Goal: Information Seeking & Learning: Learn about a topic

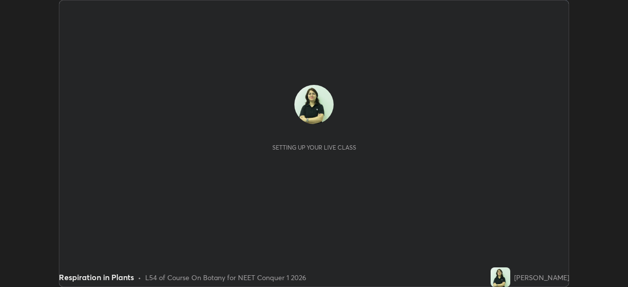
scroll to position [287, 627]
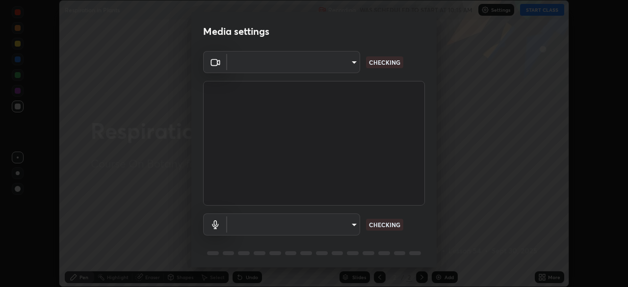
type input "fdf0122543ae5d46c2f8875dbcba14bf7011b669d8ae203f8d69d65b20255b81"
type input "communications"
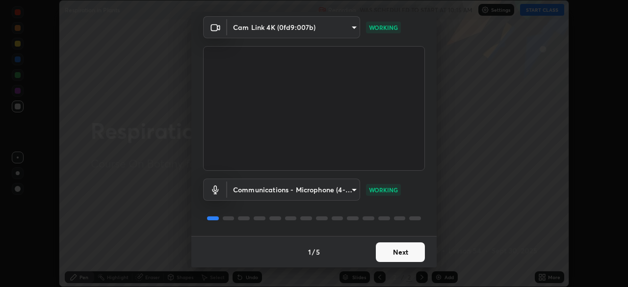
click at [402, 253] on button "Next" at bounding box center [400, 252] width 49 height 20
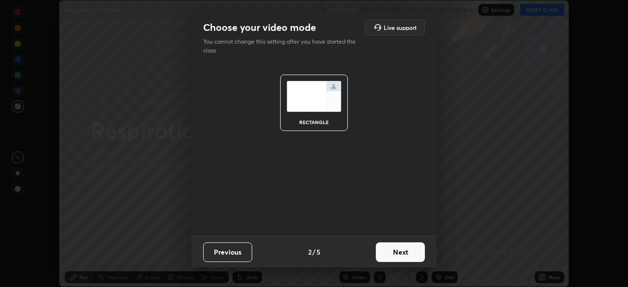
click at [402, 253] on button "Next" at bounding box center [400, 252] width 49 height 20
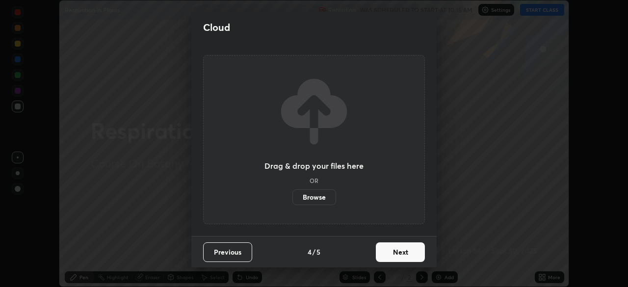
click at [402, 252] on button "Next" at bounding box center [400, 252] width 49 height 20
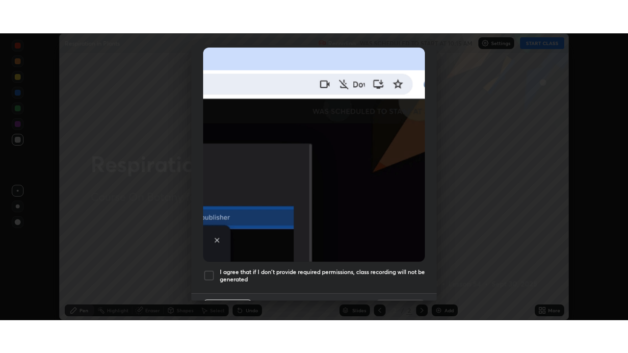
scroll to position [235, 0]
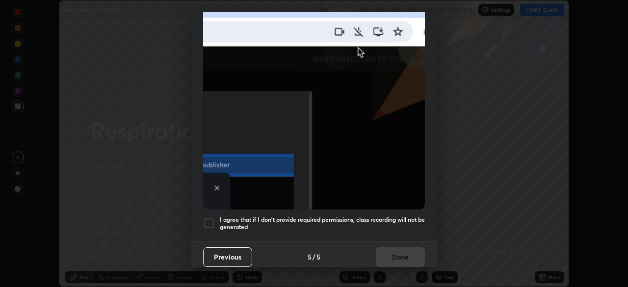
click at [210, 217] on div at bounding box center [209, 223] width 12 height 12
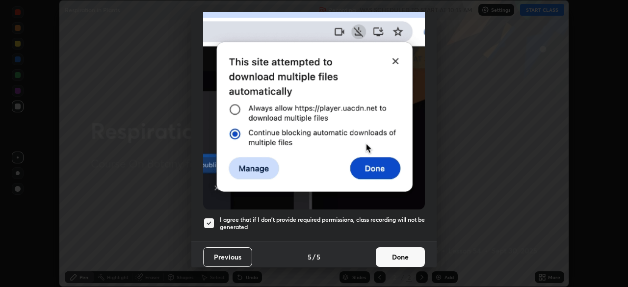
click at [405, 248] on button "Done" at bounding box center [400, 257] width 49 height 20
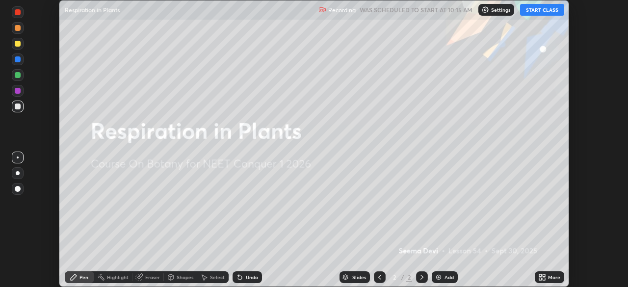
click at [558, 13] on button "START CLASS" at bounding box center [542, 10] width 44 height 12
click at [546, 276] on div "More" at bounding box center [548, 277] width 29 height 12
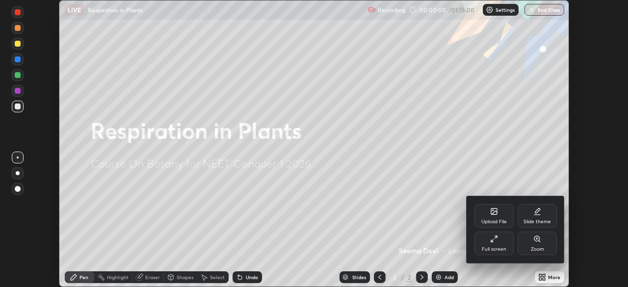
click at [545, 269] on div at bounding box center [314, 143] width 628 height 287
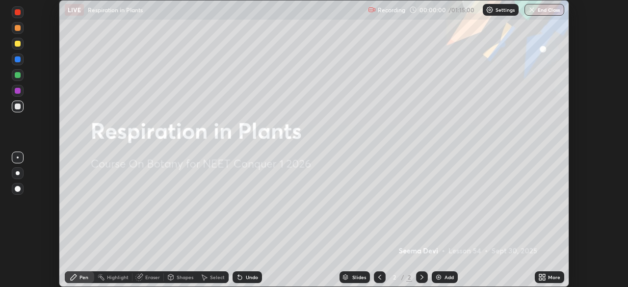
click at [543, 275] on icon at bounding box center [543, 275] width 2 height 2
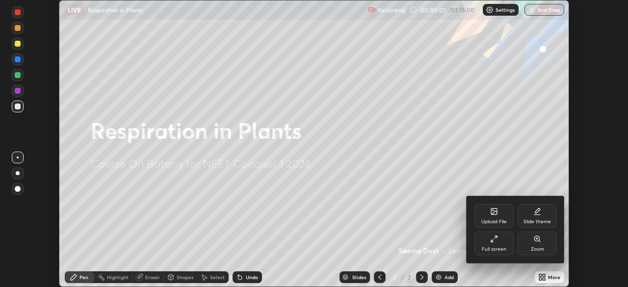
click at [506, 240] on div "Full screen" at bounding box center [493, 243] width 39 height 24
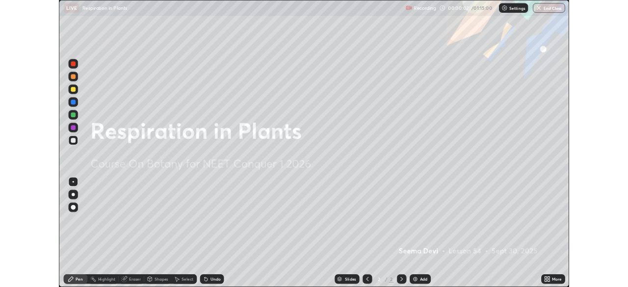
scroll to position [353, 628]
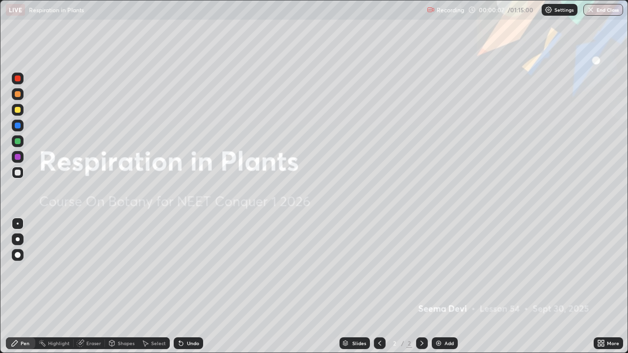
click at [19, 239] on div at bounding box center [18, 239] width 4 height 4
click at [18, 110] on div at bounding box center [18, 110] width 6 height 6
click at [20, 97] on div at bounding box center [18, 94] width 12 height 12
click at [446, 286] on div "Add" at bounding box center [448, 343] width 9 height 5
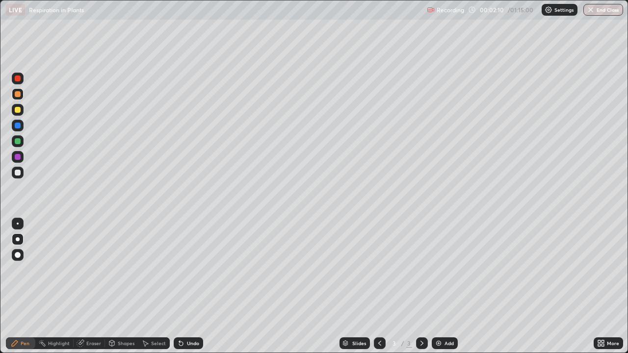
click at [18, 110] on div at bounding box center [18, 110] width 6 height 6
click at [19, 104] on div at bounding box center [18, 110] width 12 height 12
click at [155, 286] on div "Select" at bounding box center [158, 343] width 15 height 5
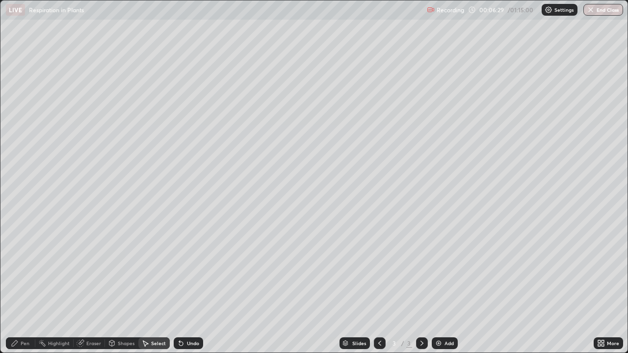
click at [25, 286] on div "Pen" at bounding box center [25, 343] width 9 height 5
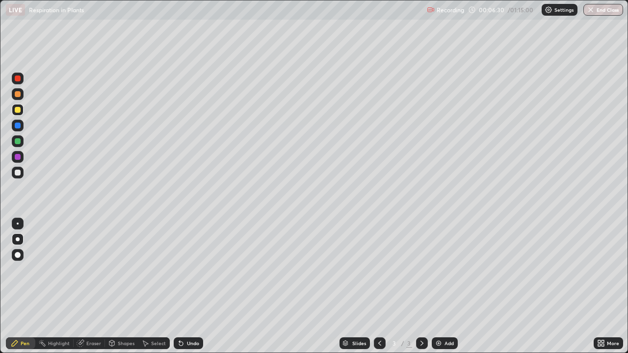
click at [189, 286] on div "Undo" at bounding box center [193, 343] width 12 height 5
click at [85, 286] on div "Eraser" at bounding box center [89, 343] width 31 height 12
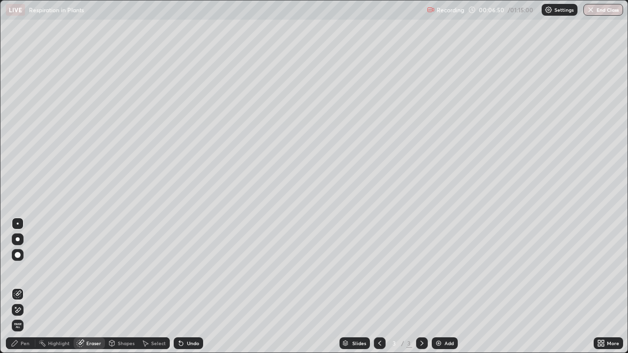
click at [25, 286] on div "Pen" at bounding box center [25, 343] width 9 height 5
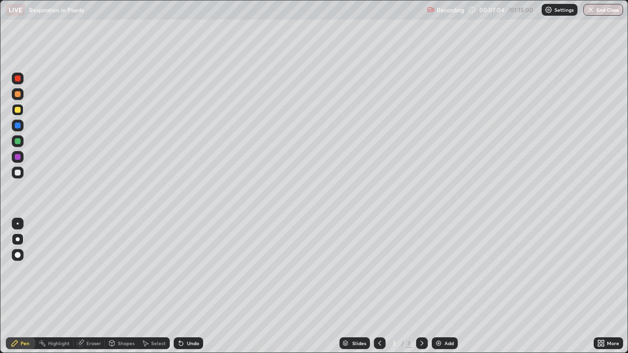
click at [18, 97] on div at bounding box center [18, 94] width 6 height 6
click at [17, 143] on div at bounding box center [18, 141] width 6 height 6
click at [18, 172] on div at bounding box center [18, 173] width 6 height 6
click at [17, 173] on div at bounding box center [18, 173] width 6 height 6
click at [18, 224] on div at bounding box center [18, 224] width 2 height 2
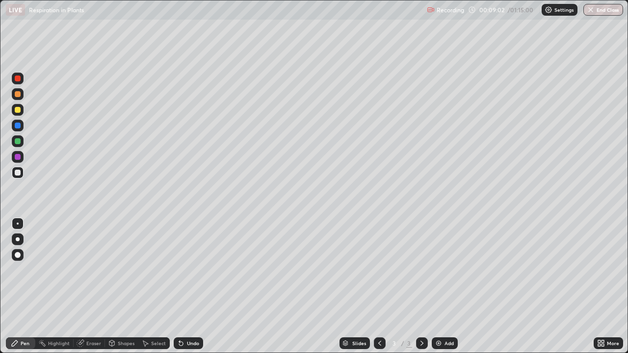
click at [18, 239] on div at bounding box center [18, 239] width 4 height 4
click at [17, 112] on div at bounding box center [18, 110] width 6 height 6
click at [15, 178] on div at bounding box center [18, 173] width 12 height 12
click at [17, 81] on div at bounding box center [18, 79] width 6 height 6
click at [18, 224] on div at bounding box center [18, 224] width 2 height 2
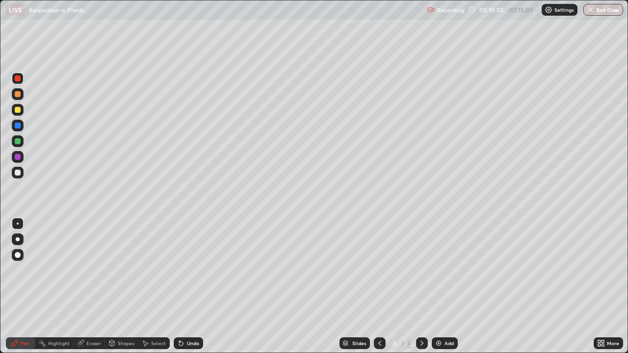
click at [20, 173] on div at bounding box center [18, 173] width 6 height 6
click at [190, 286] on div "Undo" at bounding box center [193, 343] width 12 height 5
click at [193, 286] on div "Undo" at bounding box center [188, 343] width 29 height 12
click at [19, 111] on div at bounding box center [18, 110] width 6 height 6
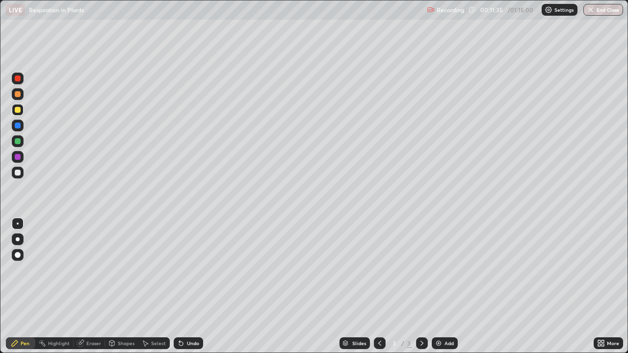
click at [19, 141] on div at bounding box center [18, 141] width 6 height 6
click at [16, 159] on div at bounding box center [18, 157] width 6 height 6
click at [15, 158] on div at bounding box center [18, 157] width 6 height 6
click at [190, 286] on div "Undo" at bounding box center [193, 343] width 12 height 5
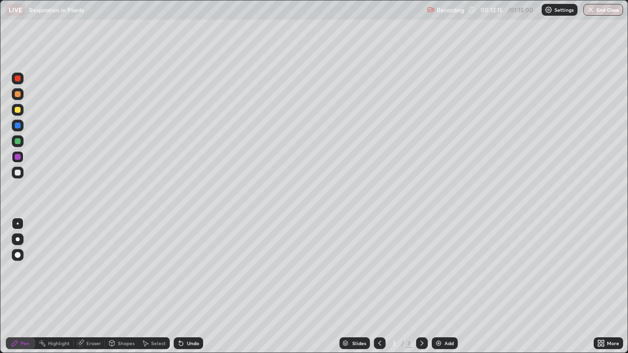
click at [18, 254] on div at bounding box center [18, 255] width 6 height 6
click at [18, 224] on div at bounding box center [18, 224] width 2 height 2
click at [18, 239] on div at bounding box center [18, 239] width 4 height 4
click at [19, 143] on div at bounding box center [18, 141] width 6 height 6
click at [14, 114] on div at bounding box center [18, 110] width 12 height 12
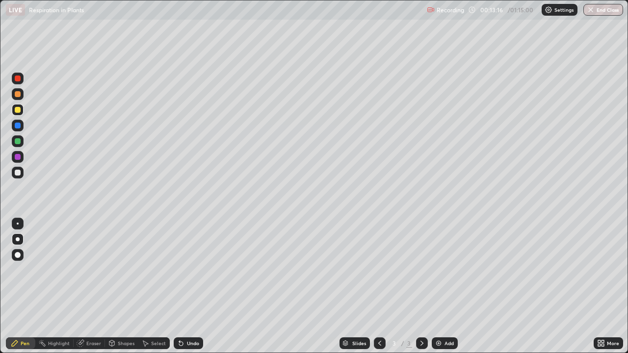
click at [17, 94] on div at bounding box center [18, 94] width 6 height 6
click at [18, 79] on div at bounding box center [18, 79] width 6 height 6
click at [191, 286] on div "Undo" at bounding box center [193, 343] width 12 height 5
click at [16, 97] on div at bounding box center [18, 94] width 6 height 6
click at [17, 155] on div at bounding box center [18, 157] width 6 height 6
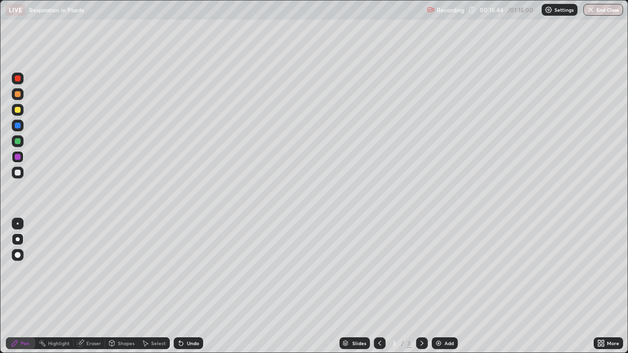
click at [18, 96] on div at bounding box center [18, 94] width 6 height 6
click at [21, 158] on div at bounding box center [18, 157] width 12 height 12
click at [18, 173] on div at bounding box center [18, 173] width 6 height 6
click at [448, 286] on div "Add" at bounding box center [448, 343] width 9 height 5
click at [90, 286] on div "Eraser" at bounding box center [93, 343] width 15 height 5
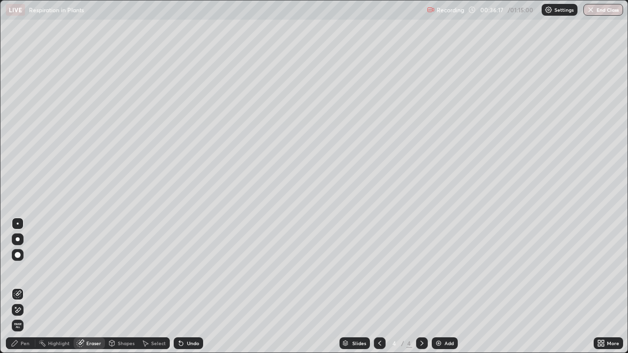
click at [30, 286] on div "Pen" at bounding box center [20, 343] width 29 height 12
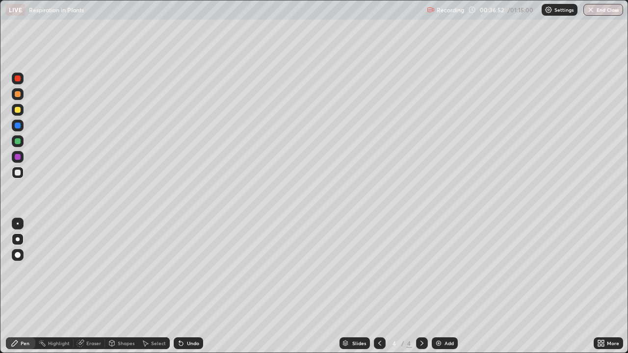
click at [189, 286] on div "Undo" at bounding box center [188, 343] width 29 height 12
click at [190, 286] on div "Undo" at bounding box center [188, 343] width 29 height 12
click at [189, 286] on div "Undo" at bounding box center [188, 343] width 29 height 12
click at [188, 286] on div "Undo" at bounding box center [193, 343] width 12 height 5
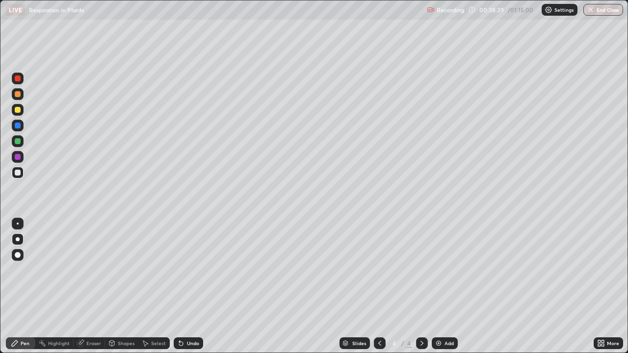
click at [190, 286] on div "Undo" at bounding box center [193, 343] width 12 height 5
click at [187, 286] on div "Undo" at bounding box center [188, 343] width 29 height 12
click at [193, 286] on div "Undo" at bounding box center [188, 343] width 29 height 12
click at [20, 112] on div at bounding box center [18, 110] width 12 height 12
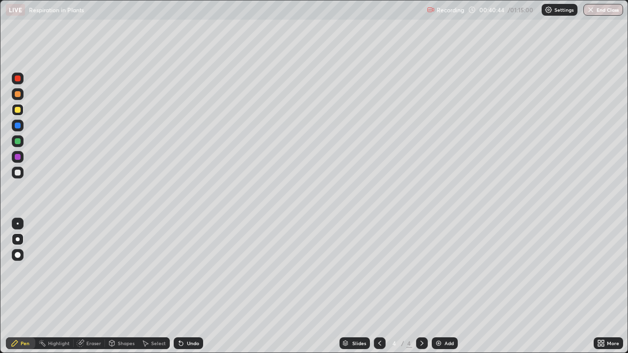
click at [442, 286] on div "Add" at bounding box center [444, 343] width 26 height 12
click at [18, 142] on div at bounding box center [18, 141] width 6 height 6
click at [193, 286] on div "Undo" at bounding box center [193, 343] width 12 height 5
click at [18, 224] on div at bounding box center [18, 224] width 2 height 2
click at [186, 286] on div "Undo" at bounding box center [188, 343] width 29 height 12
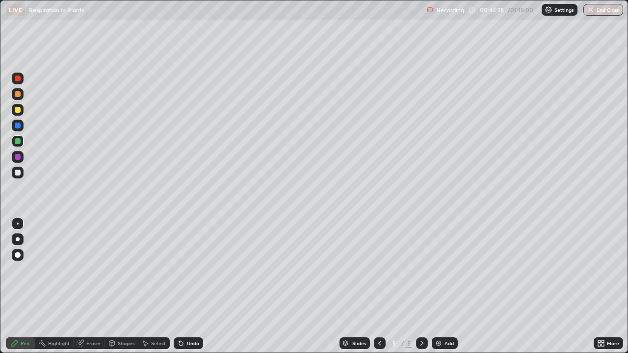
click at [188, 286] on div "Undo" at bounding box center [188, 343] width 29 height 12
click at [18, 110] on div at bounding box center [18, 110] width 6 height 6
click at [186, 286] on div "Undo" at bounding box center [188, 343] width 29 height 12
click at [187, 286] on div "Undo" at bounding box center [193, 343] width 12 height 5
click at [18, 239] on div at bounding box center [18, 239] width 4 height 4
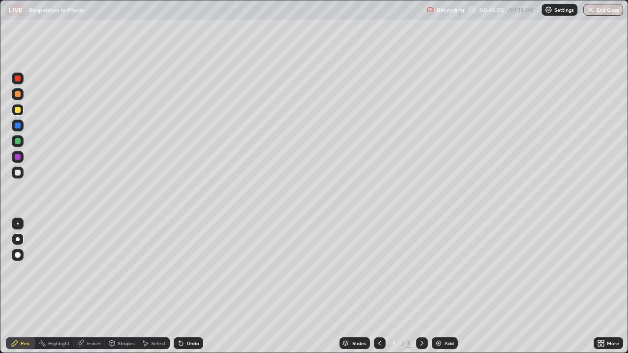
click at [19, 175] on div at bounding box center [18, 173] width 6 height 6
click at [19, 111] on div at bounding box center [18, 110] width 6 height 6
click at [93, 286] on div "Eraser" at bounding box center [89, 343] width 31 height 12
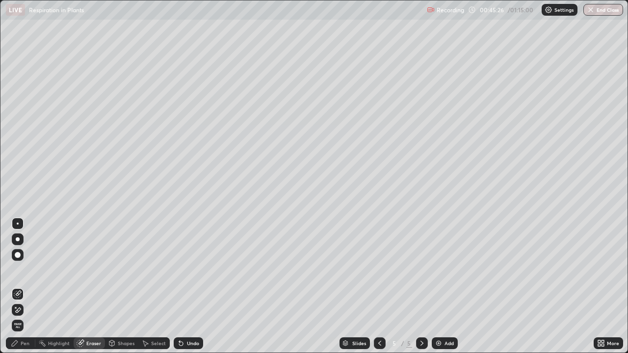
click at [24, 286] on div "Pen" at bounding box center [25, 343] width 9 height 5
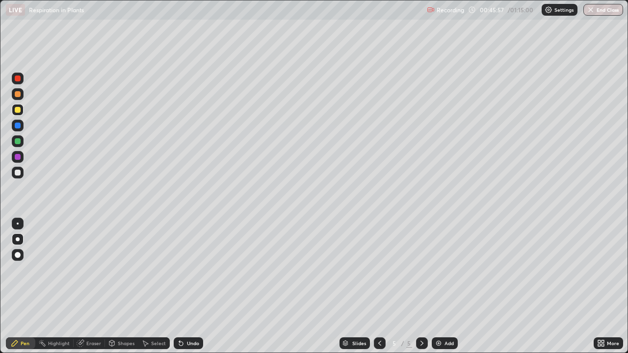
click at [14, 171] on div at bounding box center [18, 173] width 12 height 12
click at [195, 286] on div "Undo" at bounding box center [188, 343] width 29 height 12
click at [22, 111] on div at bounding box center [18, 110] width 12 height 12
click at [21, 99] on div at bounding box center [18, 94] width 12 height 12
click at [182, 286] on icon at bounding box center [181, 343] width 8 height 8
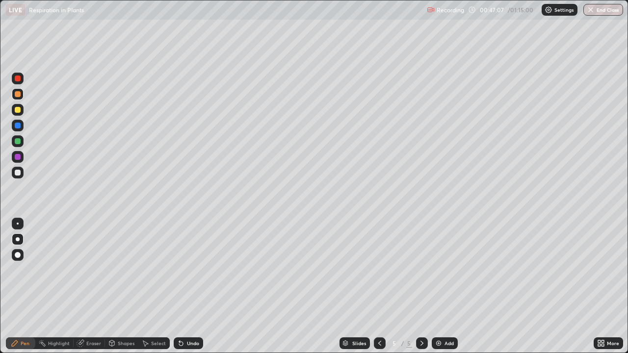
click at [192, 286] on div "Undo" at bounding box center [193, 343] width 12 height 5
click at [19, 175] on div at bounding box center [18, 173] width 6 height 6
click at [16, 172] on div at bounding box center [18, 173] width 6 height 6
click at [19, 239] on div at bounding box center [18, 239] width 4 height 4
click at [18, 95] on div at bounding box center [18, 94] width 6 height 6
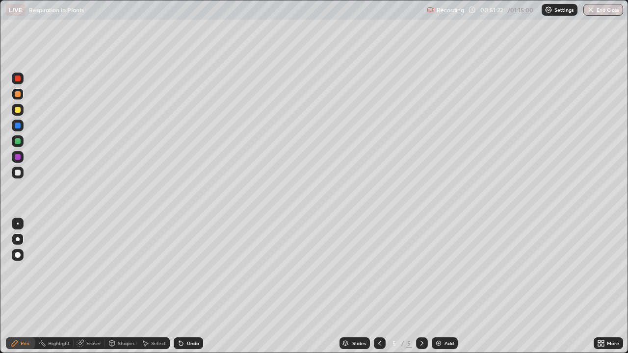
click at [190, 286] on div "Undo" at bounding box center [193, 343] width 12 height 5
click at [187, 286] on div "Undo" at bounding box center [193, 343] width 12 height 5
click at [191, 286] on div "Undo" at bounding box center [193, 343] width 12 height 5
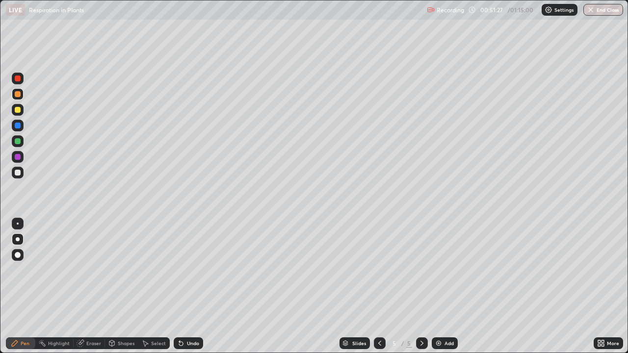
click at [190, 286] on div "Undo" at bounding box center [193, 343] width 12 height 5
click at [189, 286] on div "Undo" at bounding box center [193, 343] width 12 height 5
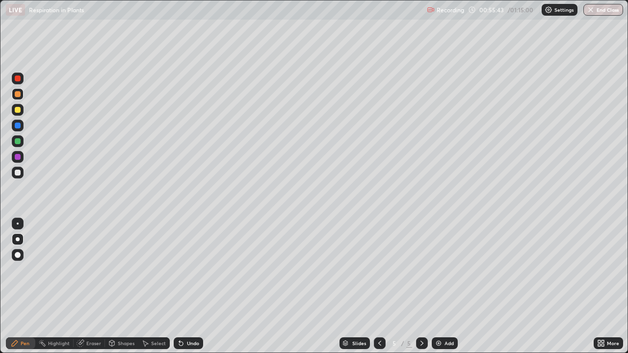
click at [444, 286] on div "Add" at bounding box center [448, 343] width 9 height 5
click at [19, 171] on div at bounding box center [18, 173] width 6 height 6
click at [187, 286] on div "Undo" at bounding box center [193, 343] width 12 height 5
click at [190, 286] on div "Undo" at bounding box center [193, 343] width 12 height 5
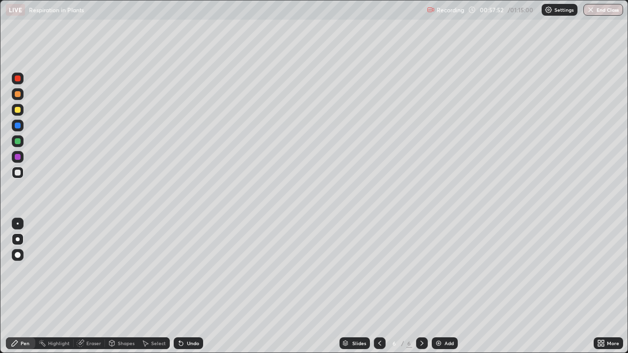
click at [189, 286] on div "Undo" at bounding box center [193, 343] width 12 height 5
click at [191, 286] on div "Undo" at bounding box center [193, 343] width 12 height 5
click at [444, 286] on div "Add" at bounding box center [448, 343] width 9 height 5
click at [18, 126] on div at bounding box center [18, 126] width 6 height 6
click at [18, 140] on div at bounding box center [18, 141] width 6 height 6
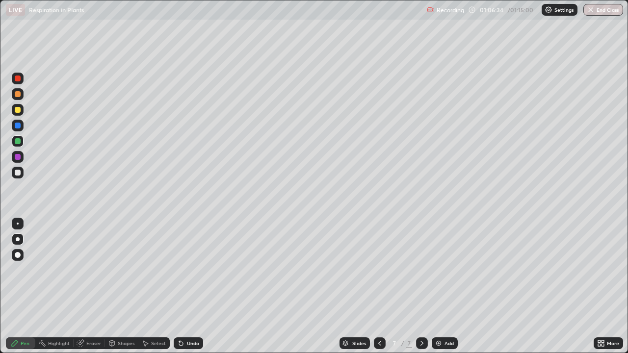
click at [19, 127] on div at bounding box center [18, 126] width 6 height 6
click at [18, 224] on div at bounding box center [18, 224] width 2 height 2
click at [19, 173] on div at bounding box center [18, 173] width 6 height 6
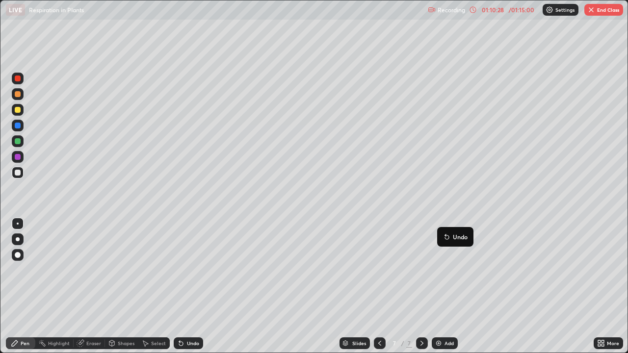
click at [604, 12] on button "End Class" at bounding box center [603, 10] width 39 height 12
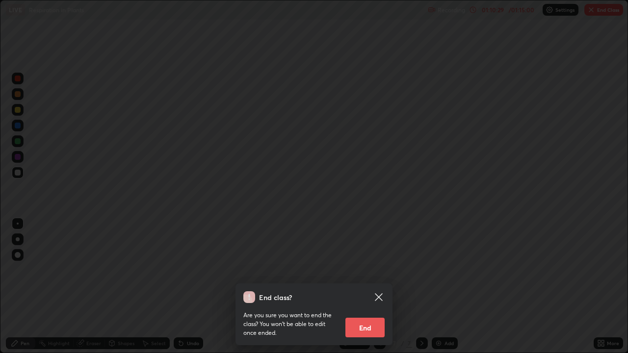
click at [360, 286] on button "End" at bounding box center [364, 328] width 39 height 20
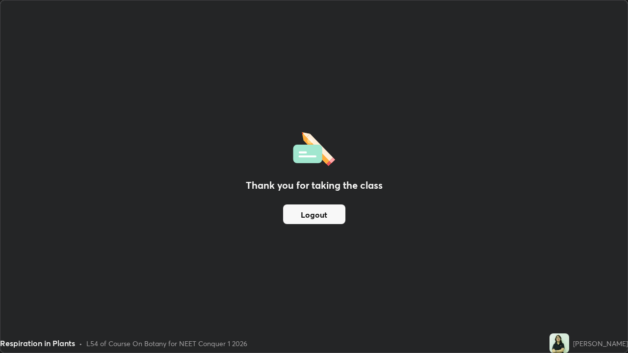
click at [322, 210] on button "Logout" at bounding box center [314, 214] width 62 height 20
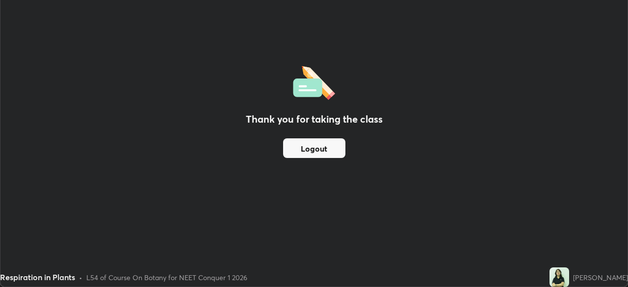
scroll to position [48747, 48406]
